Goal: Information Seeking & Learning: Learn about a topic

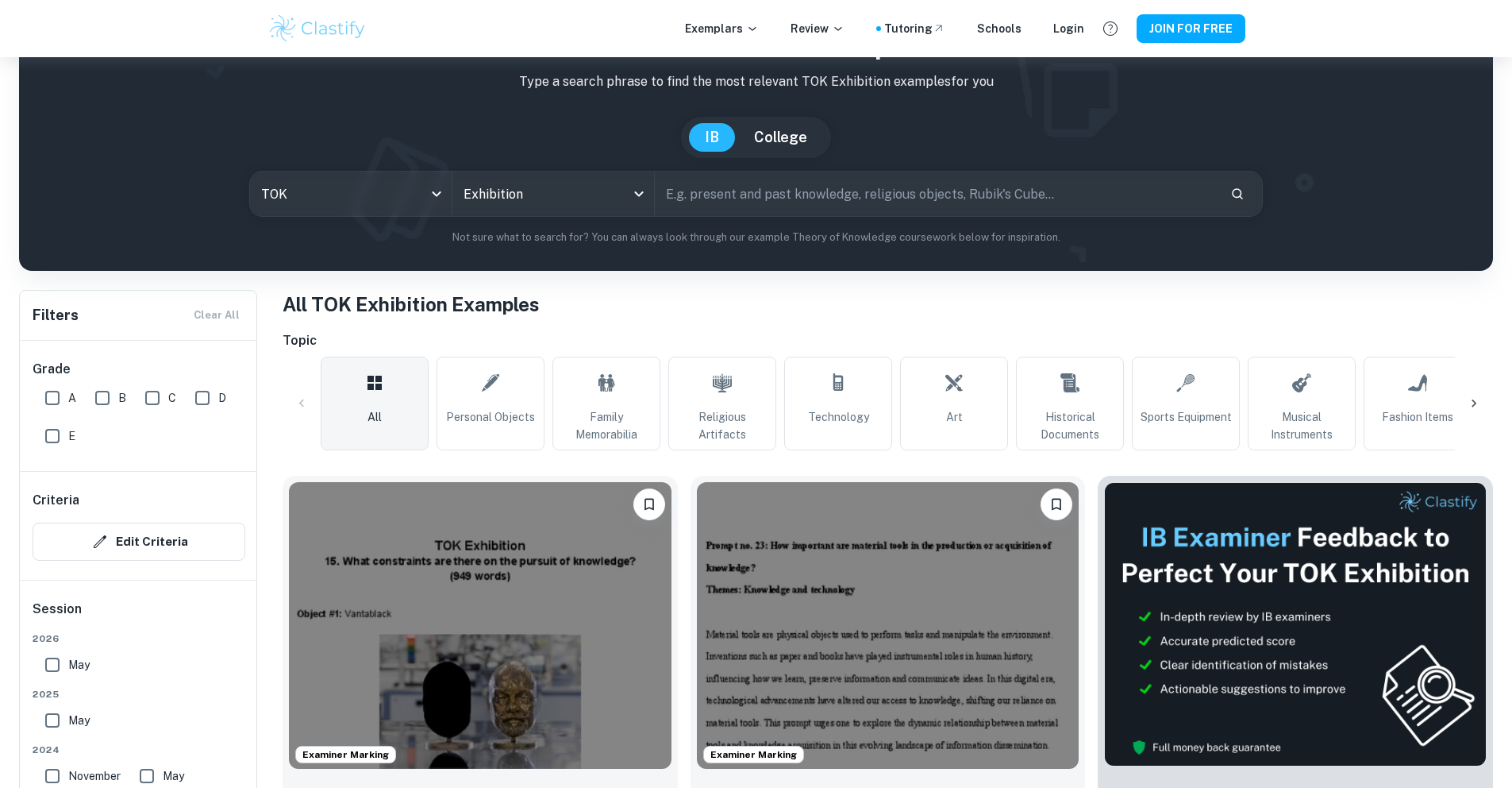
scroll to position [233, 0]
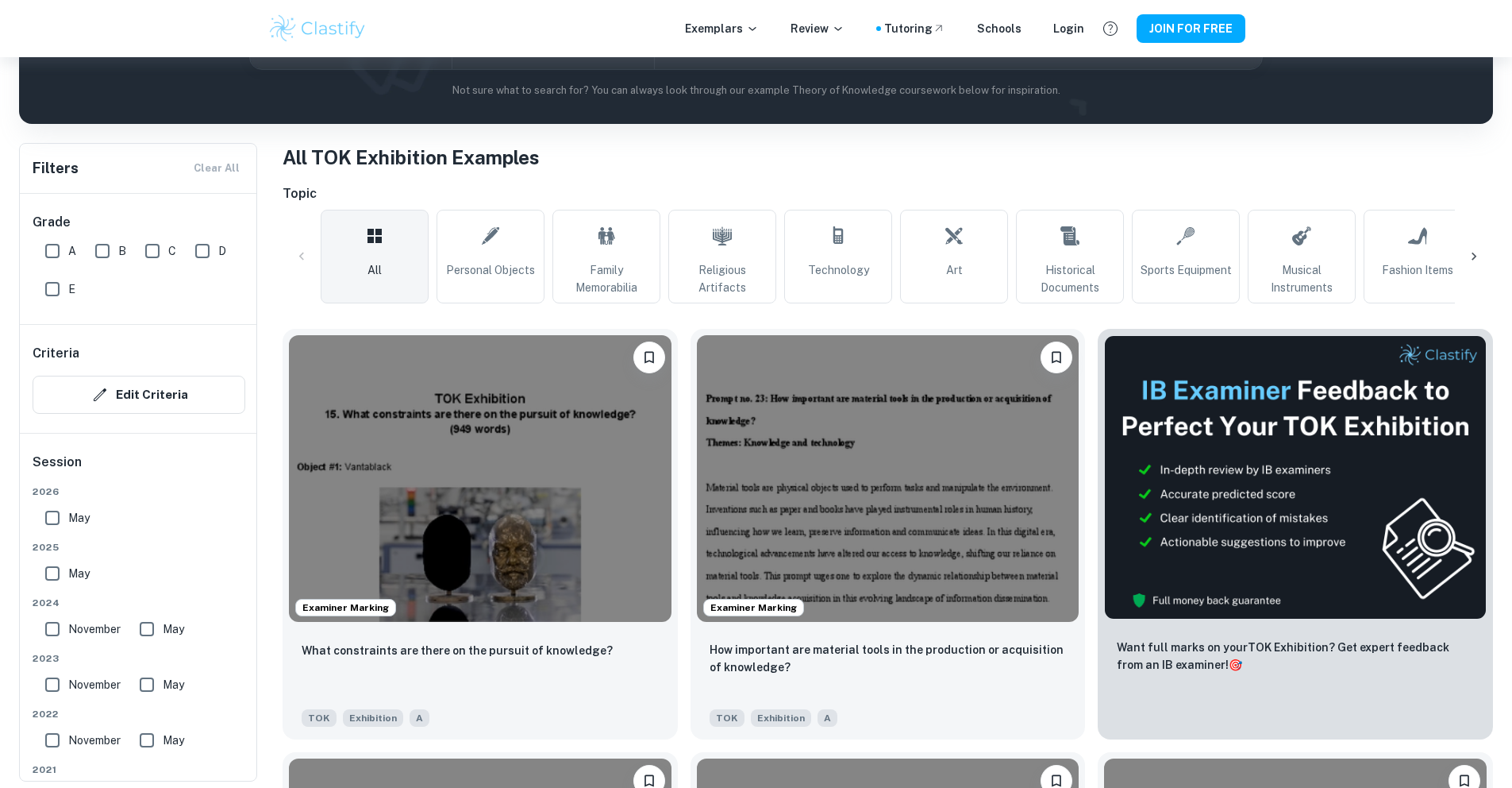
click at [57, 247] on input "A" at bounding box center [53, 251] width 32 height 32
checkbox input "true"
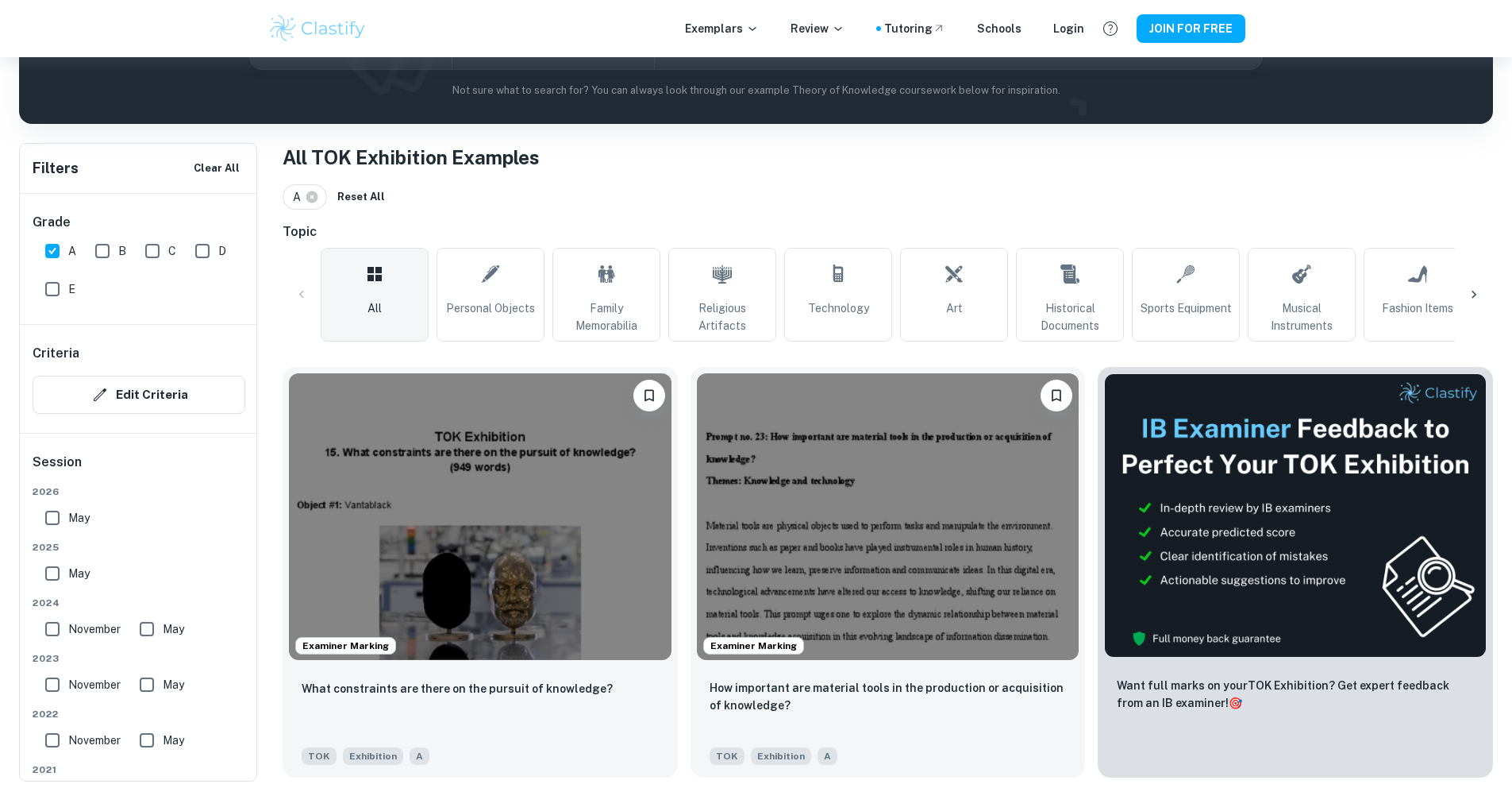
scroll to position [0, 0]
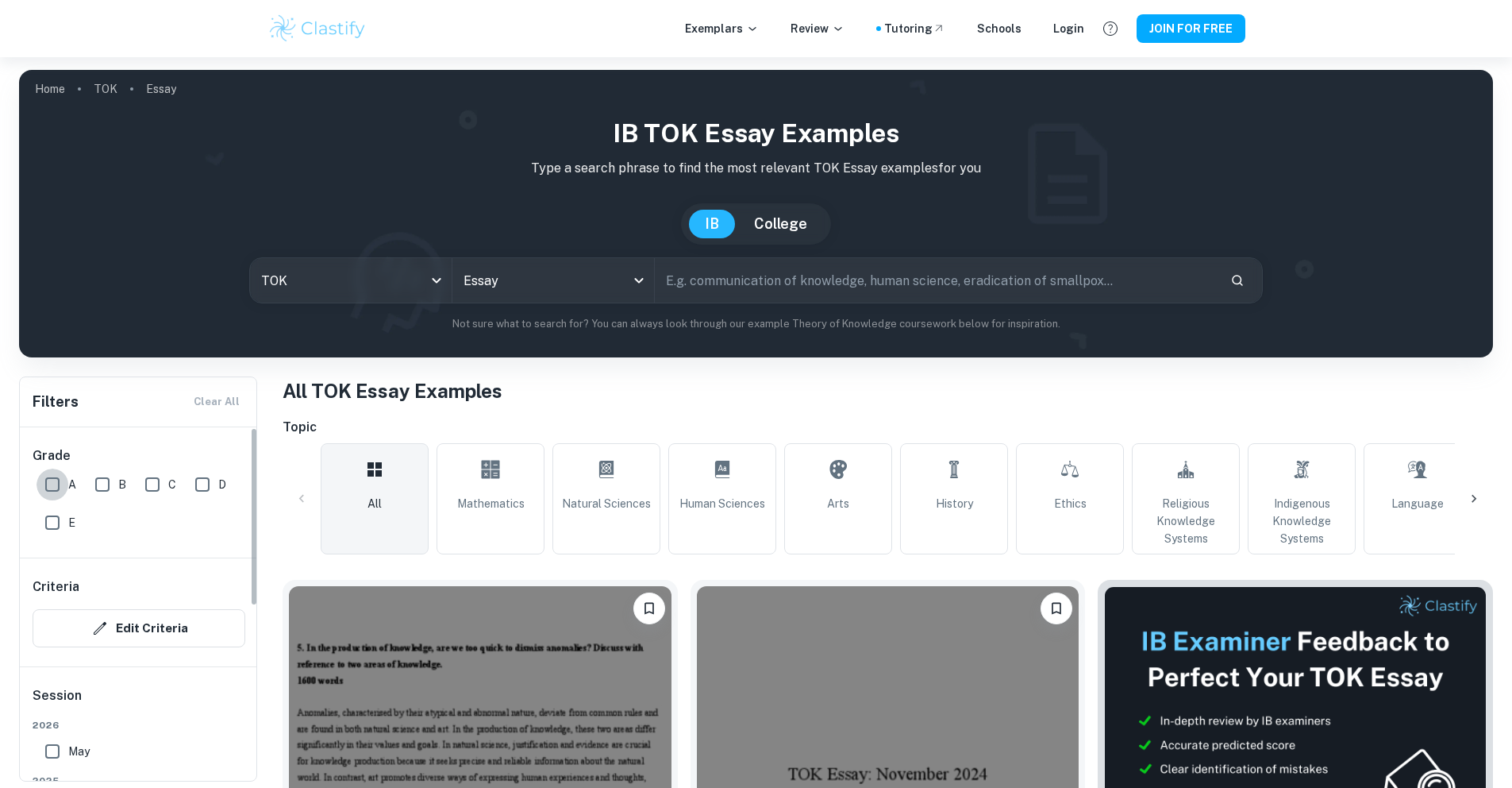
click at [60, 482] on input "A" at bounding box center [53, 484] width 32 height 32
checkbox input "true"
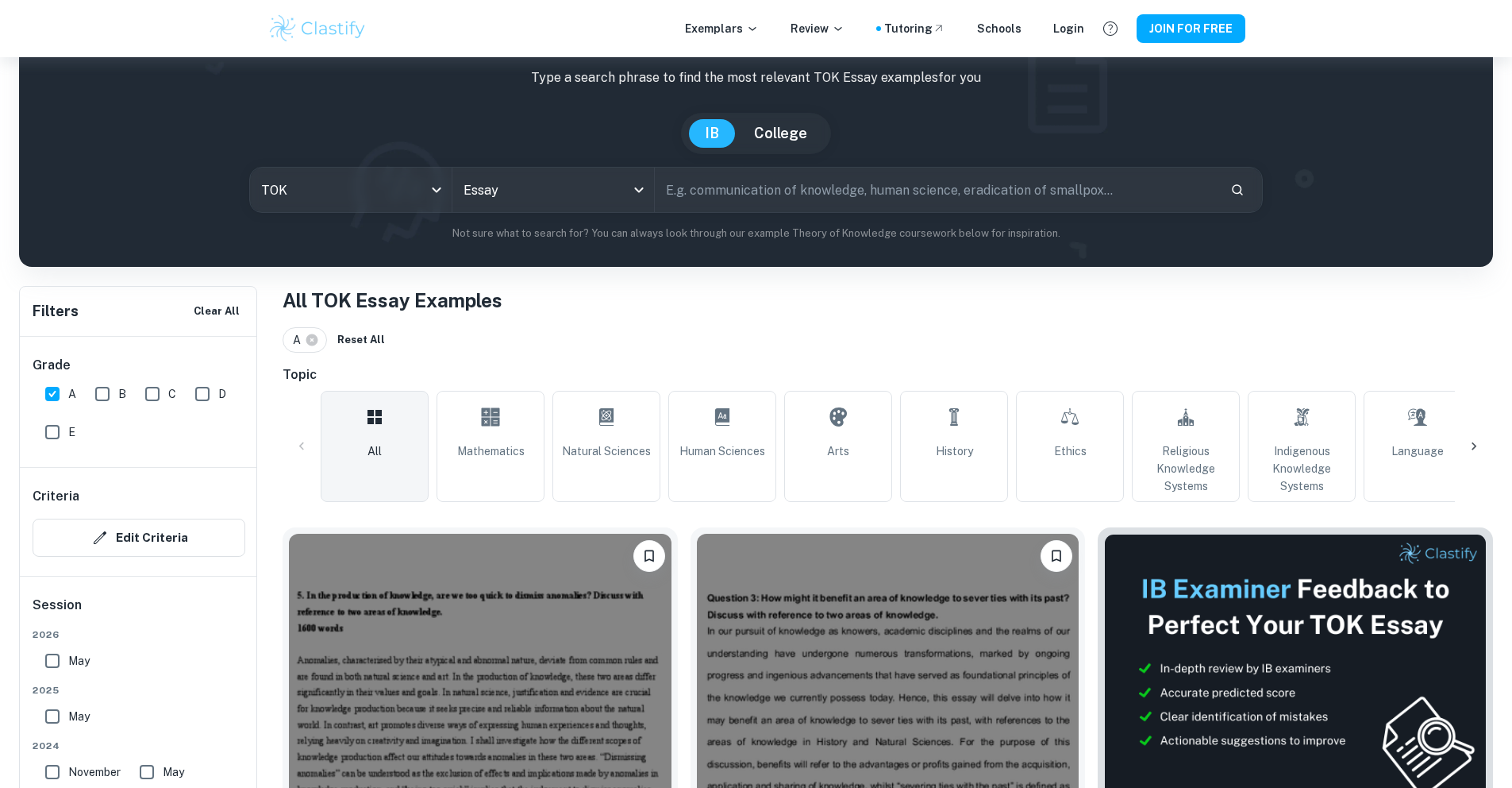
scroll to position [208, 0]
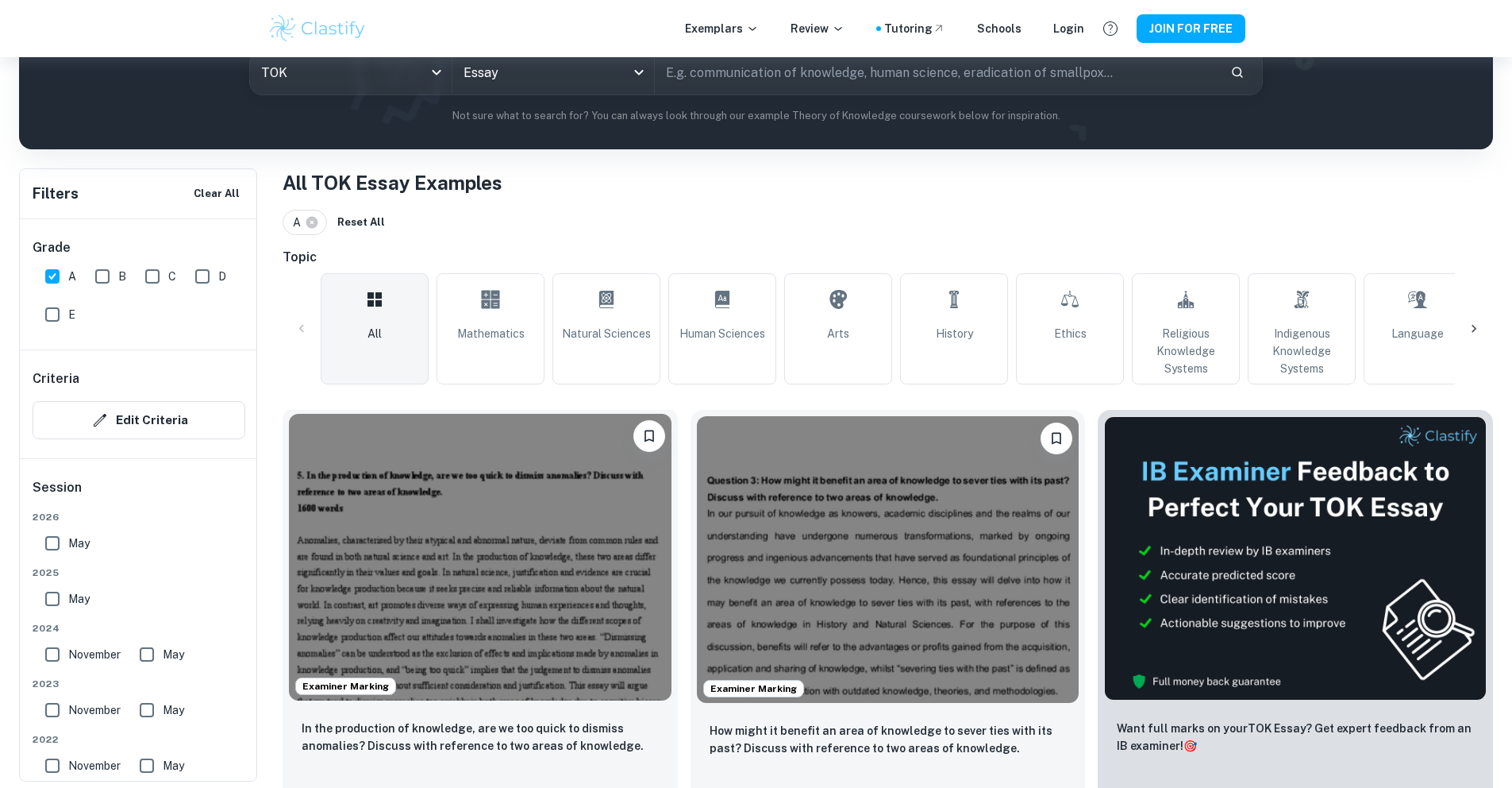
click at [447, 494] on img at bounding box center [480, 557] width 383 height 287
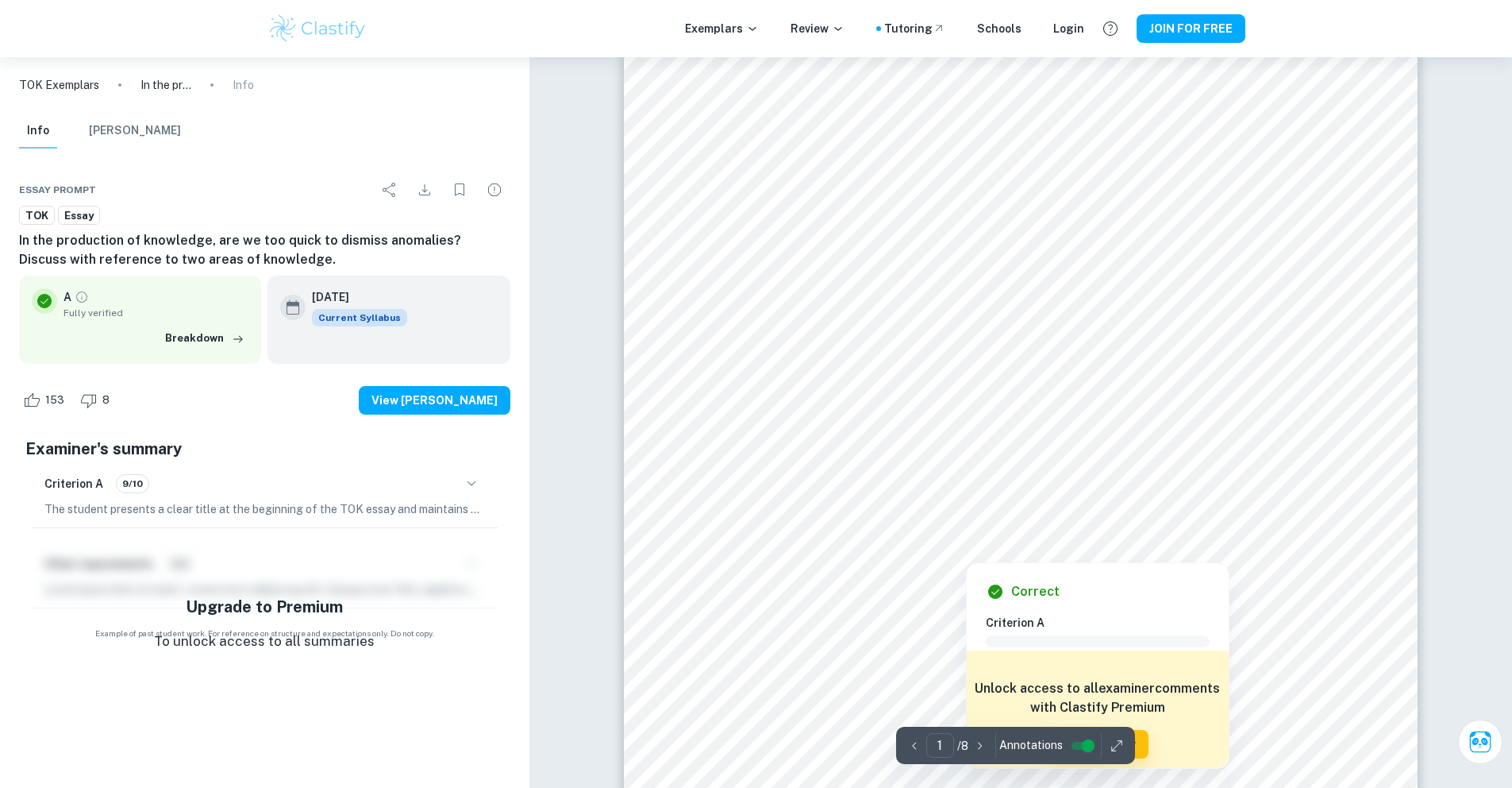
scroll to position [38, 0]
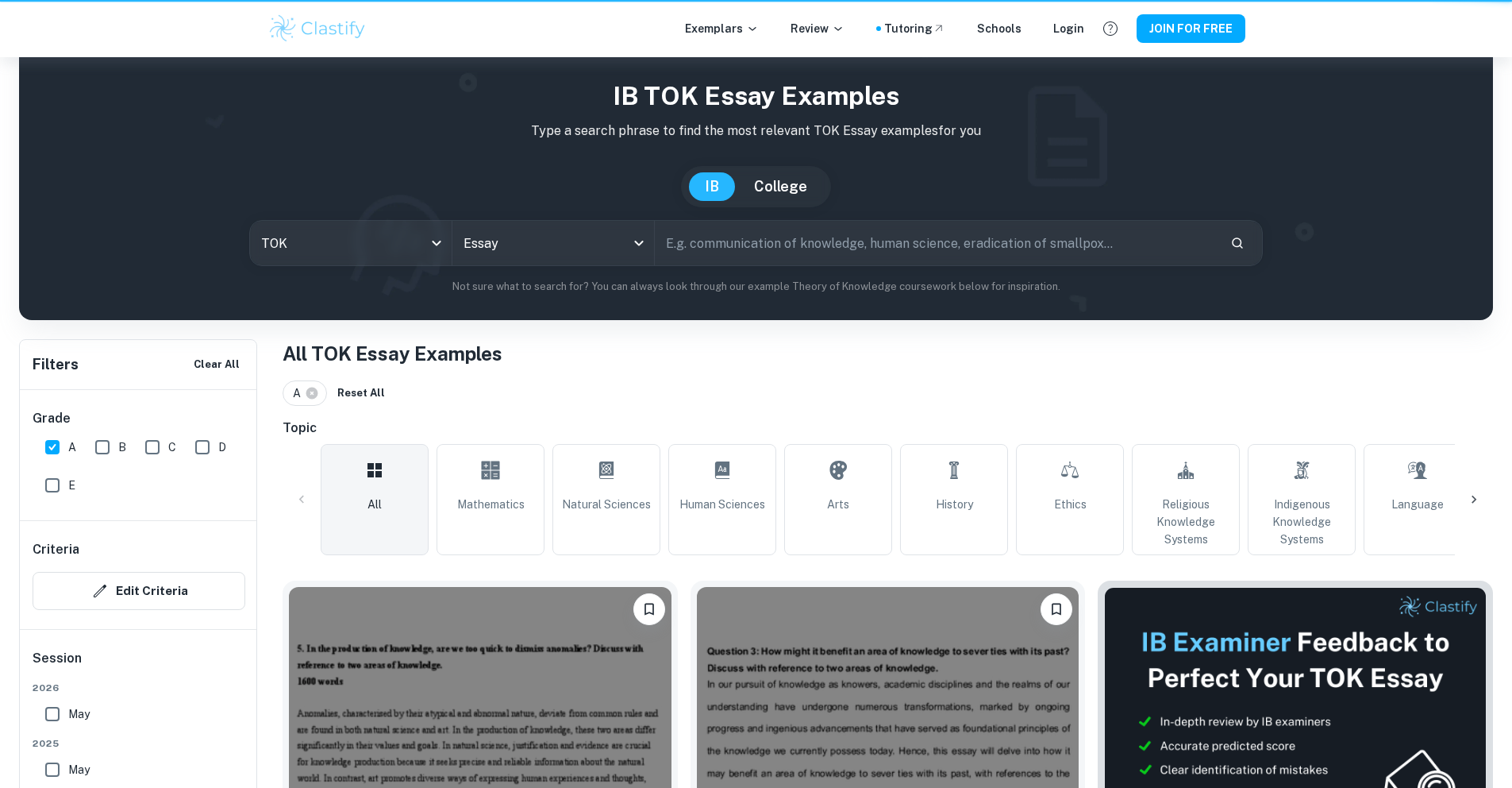
scroll to position [208, 0]
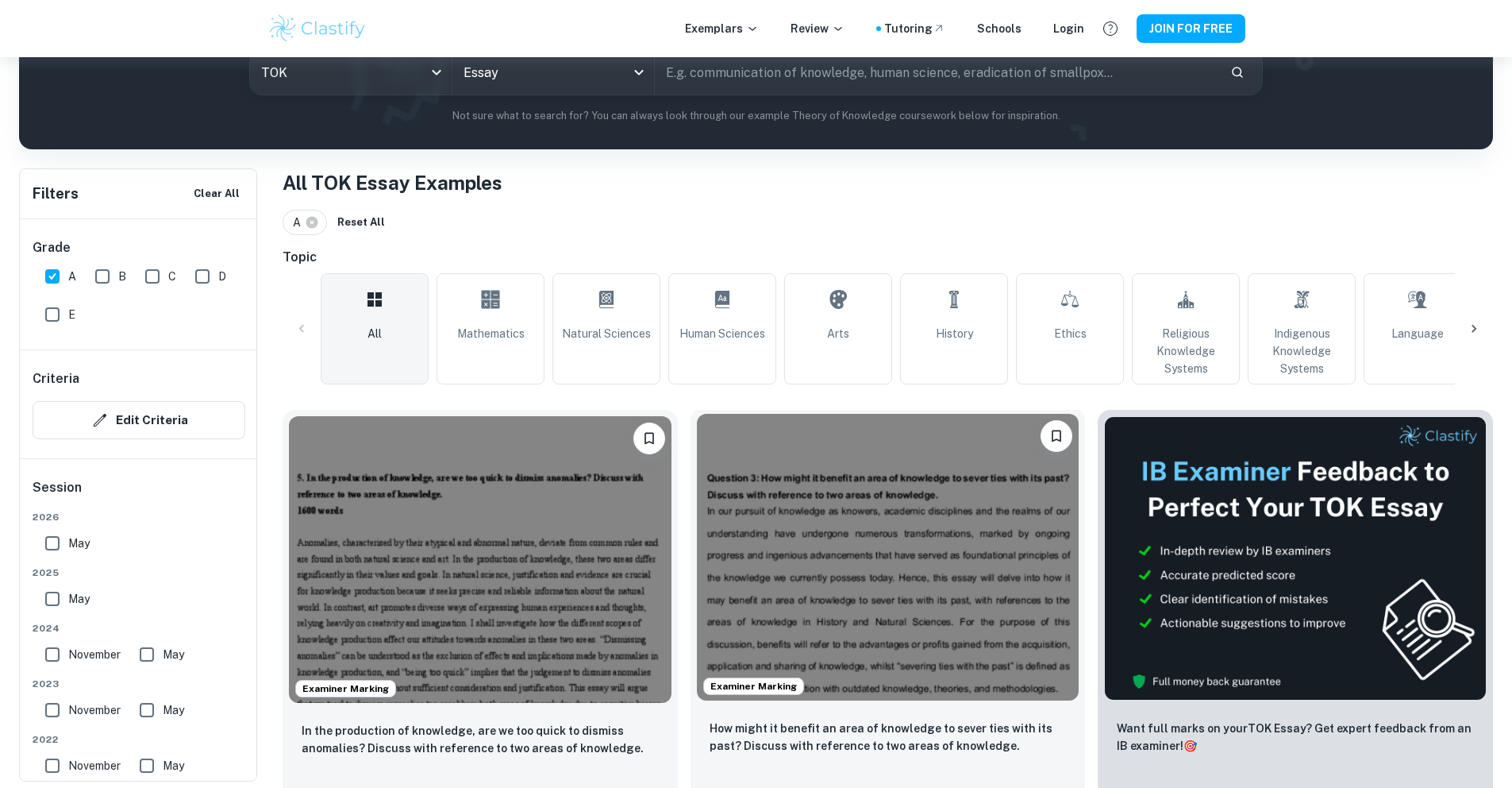
click at [697, 507] on img at bounding box center [888, 557] width 383 height 287
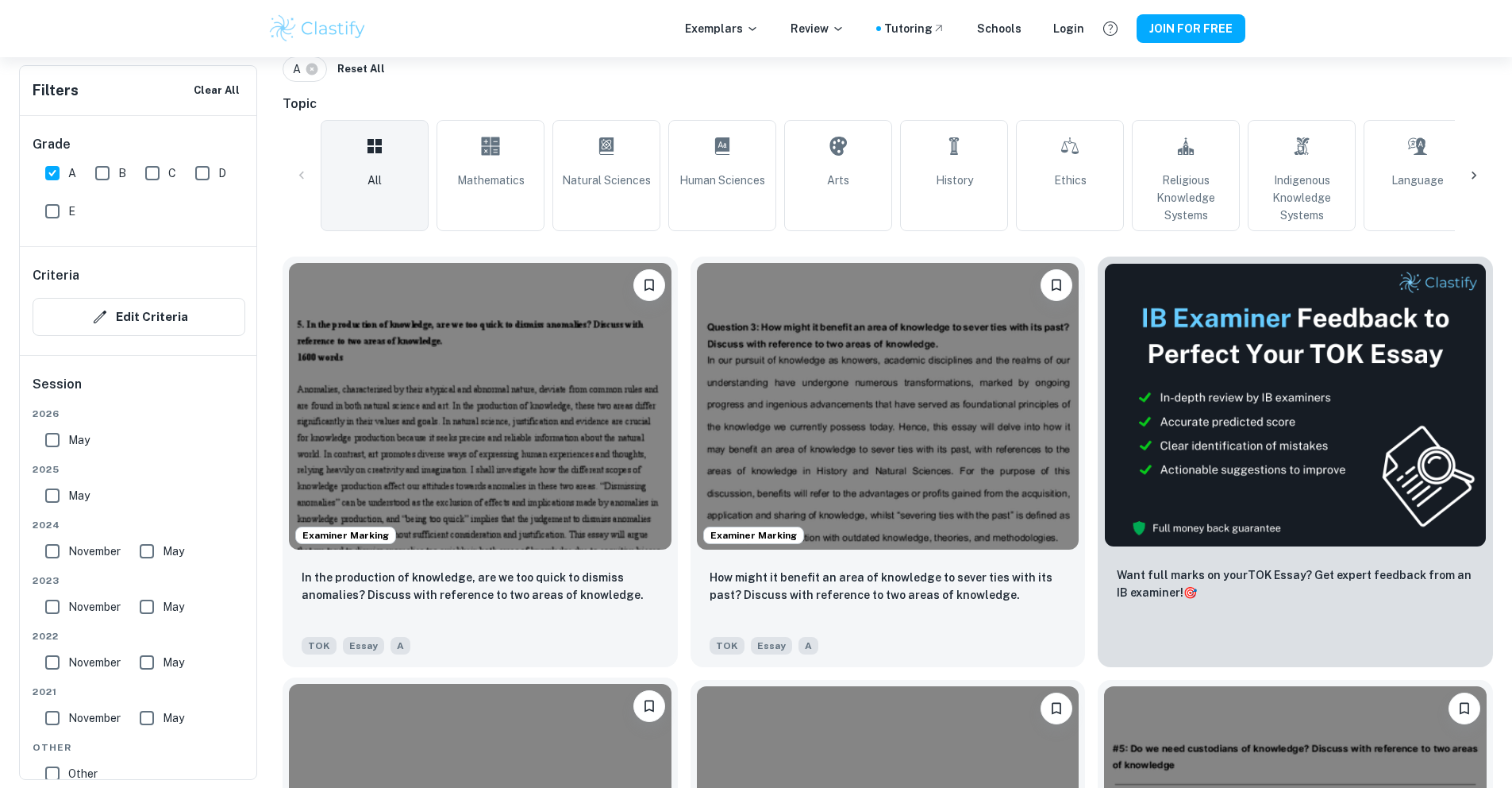
scroll to position [402, 0]
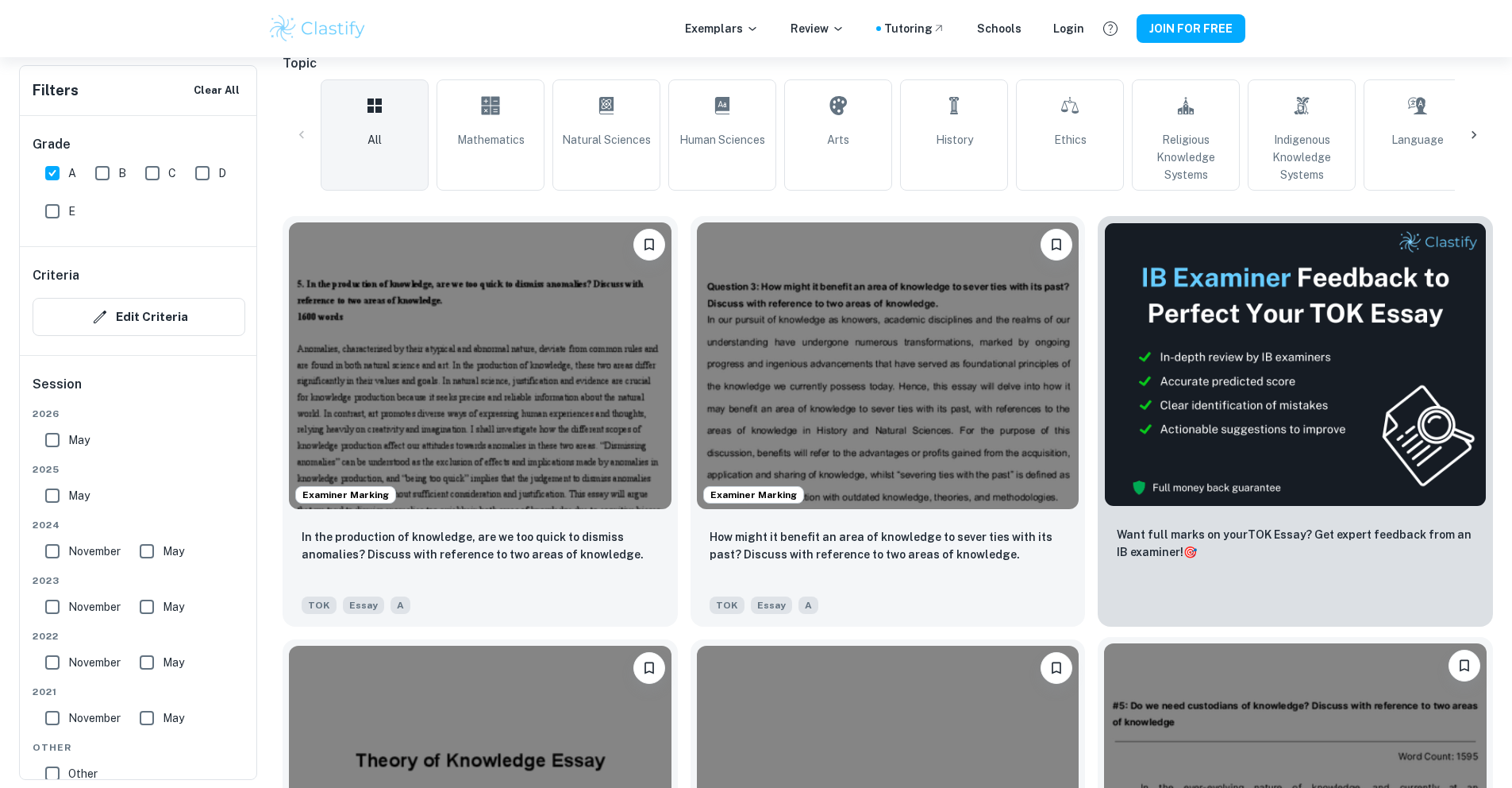
click at [1104, 643] on img at bounding box center [1295, 786] width 383 height 287
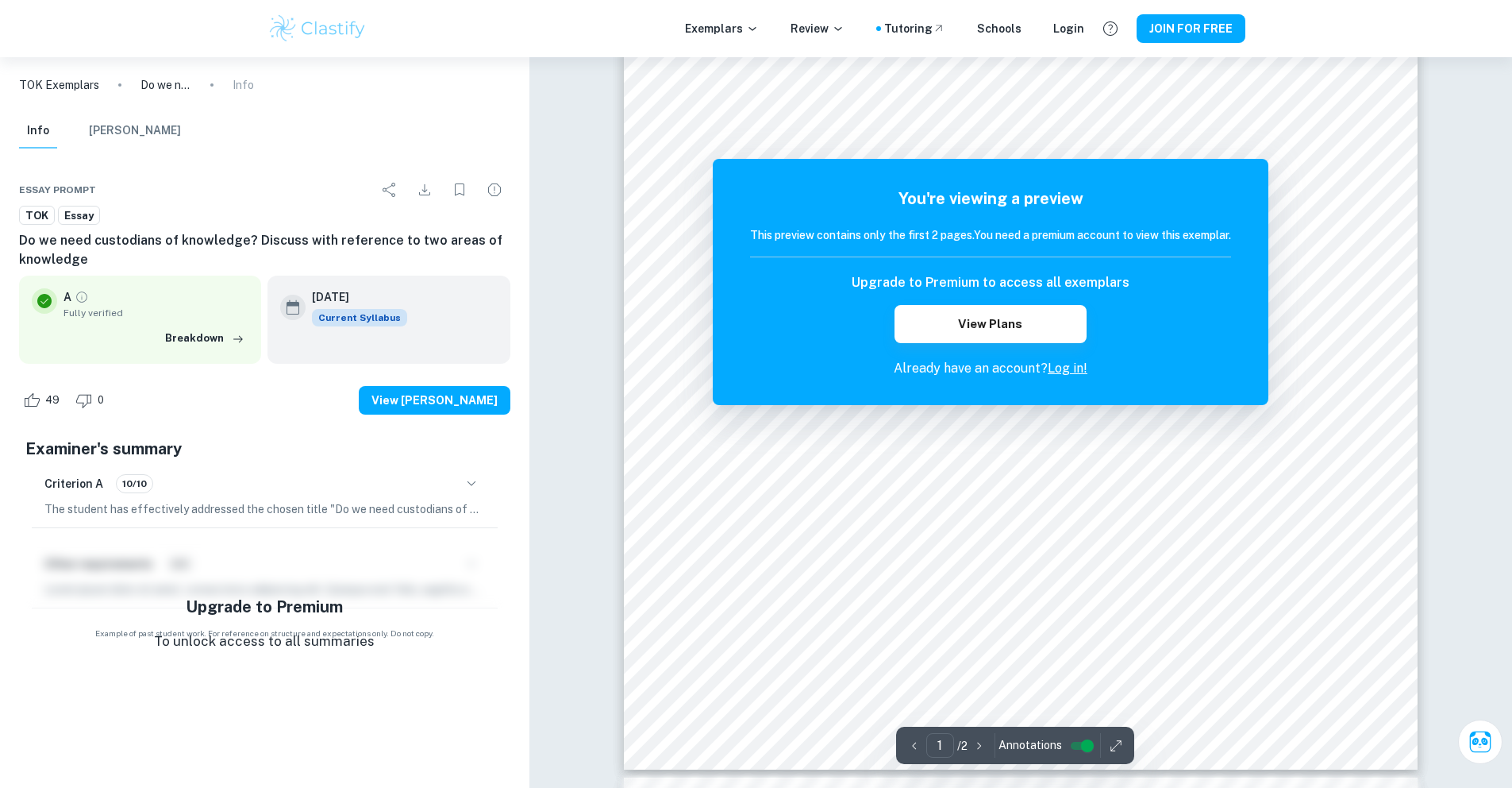
scroll to position [341, 0]
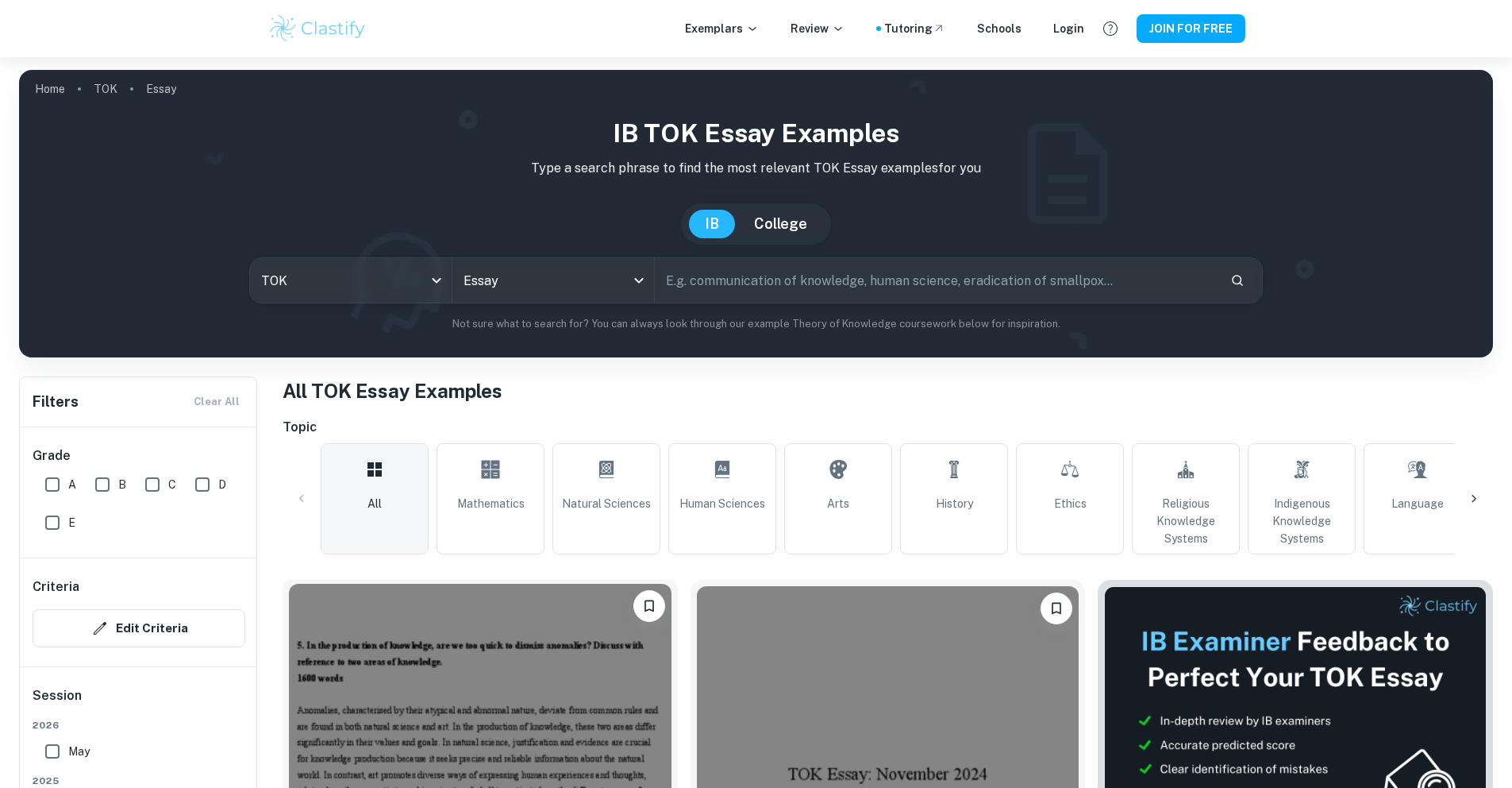
scroll to position [476, 0]
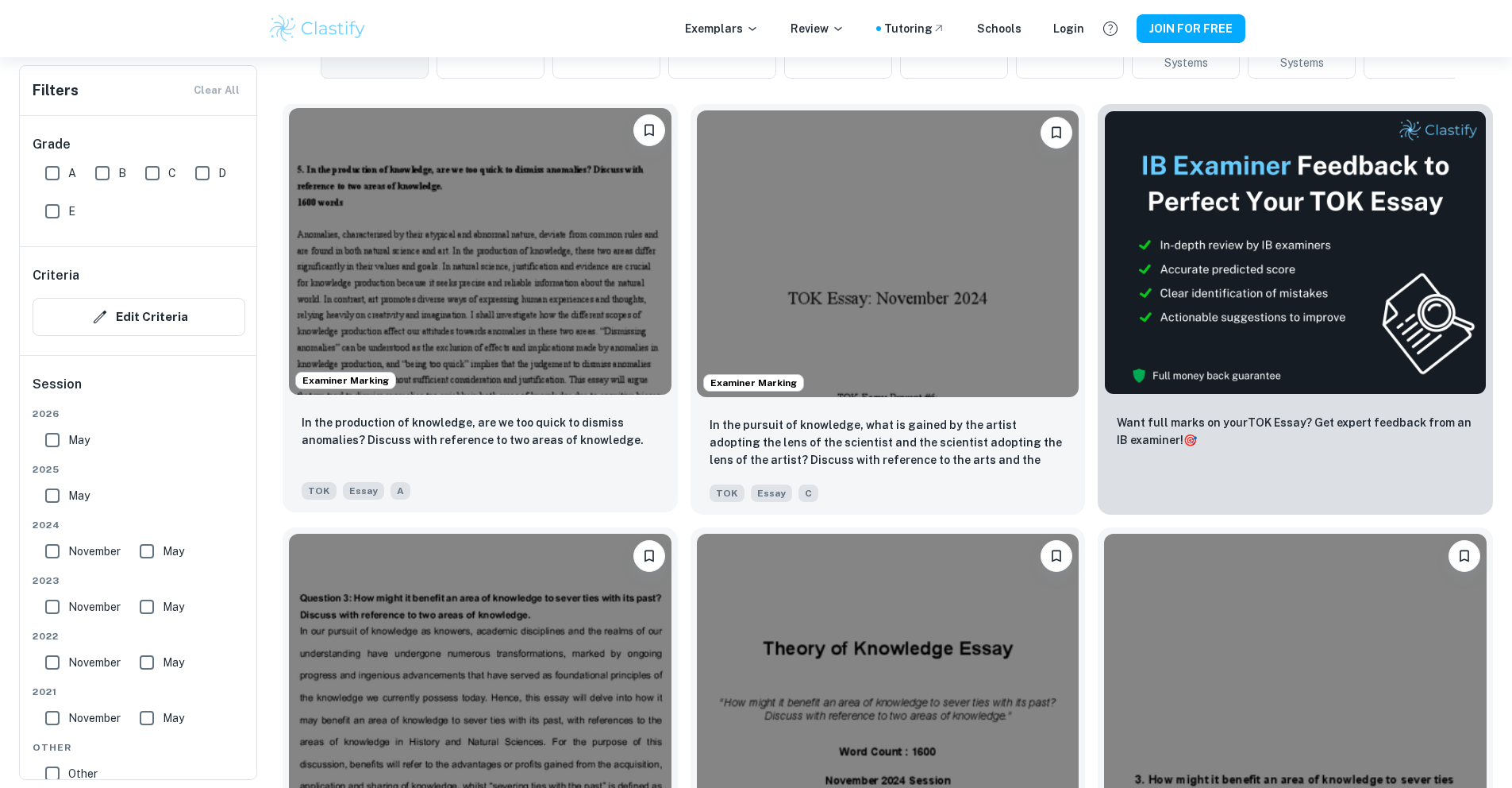
click at [434, 152] on img at bounding box center [480, 251] width 383 height 287
